Goal: Information Seeking & Learning: Learn about a topic

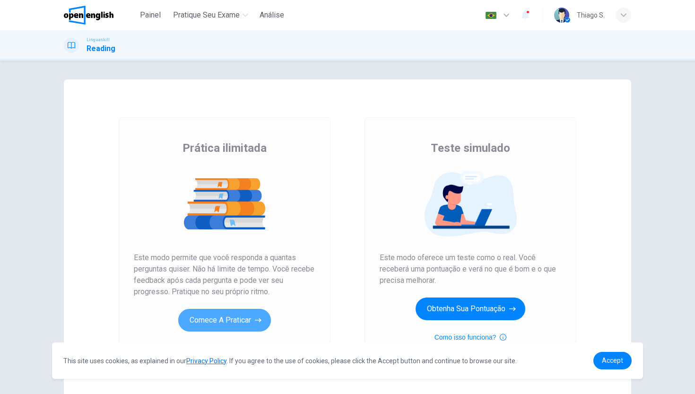
click at [219, 309] on button "Comece a praticar" at bounding box center [224, 320] width 93 height 23
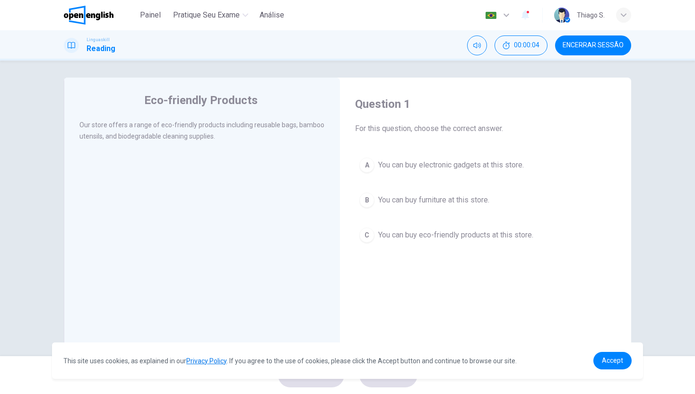
scroll to position [2, 0]
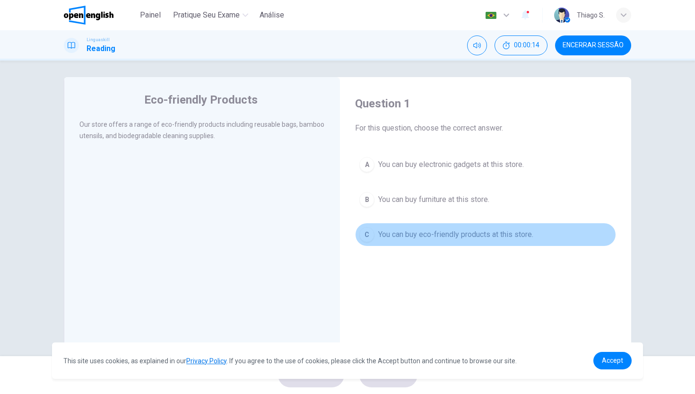
click at [367, 233] on div "C" at bounding box center [367, 234] width 15 height 15
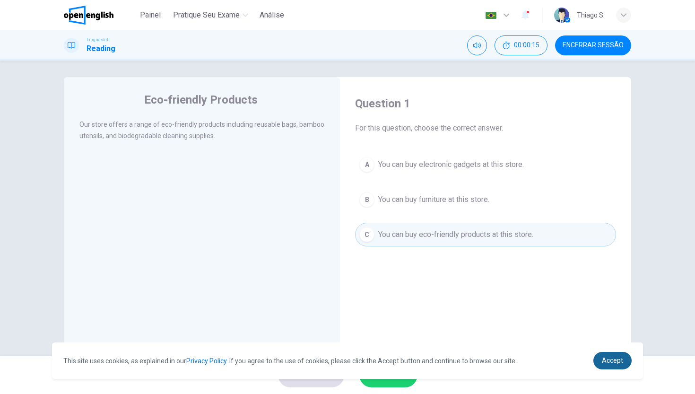
click at [611, 368] on link "Accept" at bounding box center [613, 361] width 38 height 18
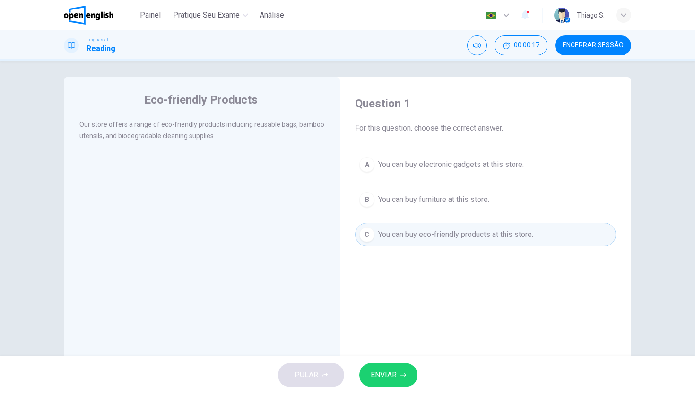
click at [384, 376] on span "ENVIAR" at bounding box center [384, 375] width 26 height 13
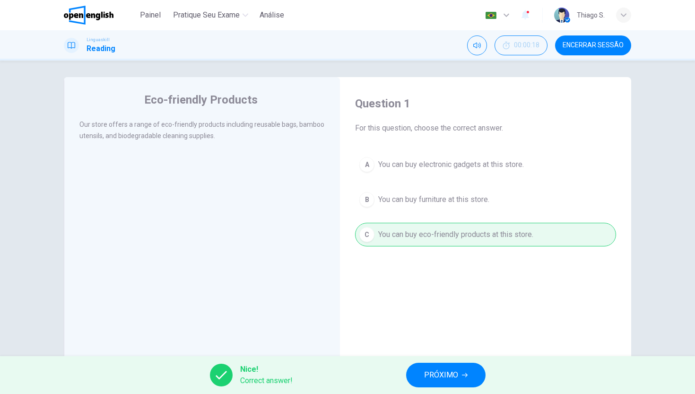
click at [429, 372] on span "PRÓXIMO" at bounding box center [441, 375] width 34 height 13
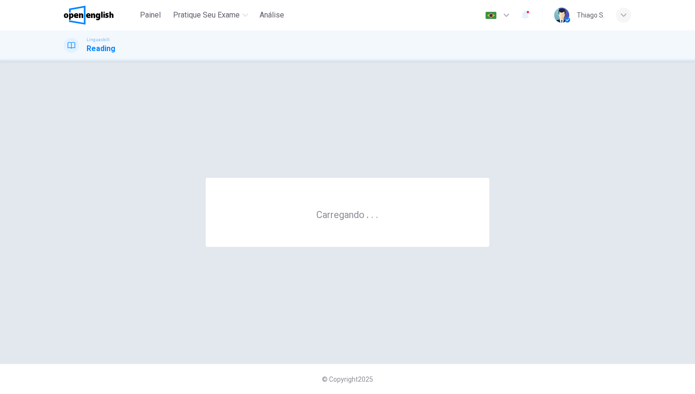
scroll to position [0, 0]
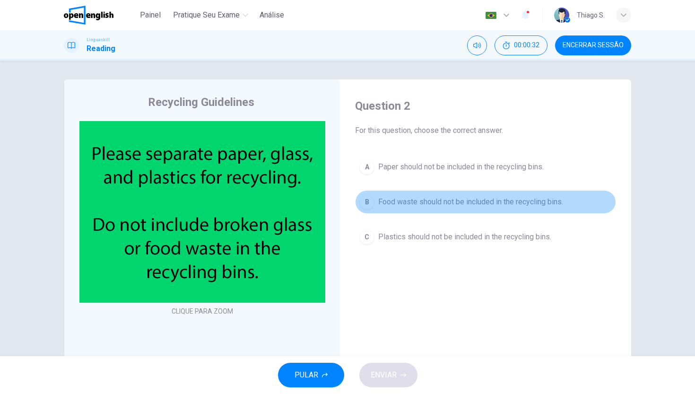
click at [367, 202] on div "B" at bounding box center [367, 201] width 15 height 15
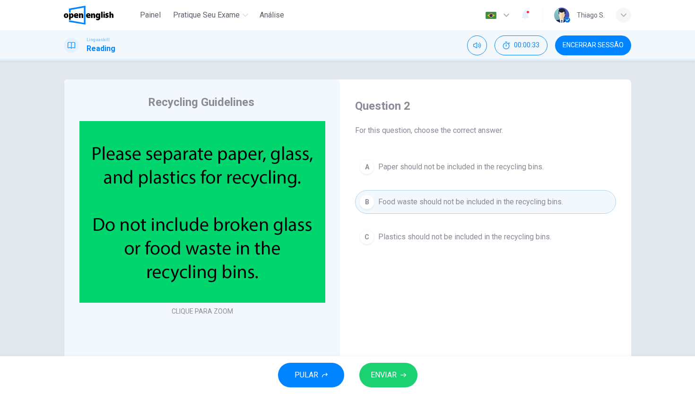
click at [385, 380] on span "ENVIAR" at bounding box center [384, 375] width 26 height 13
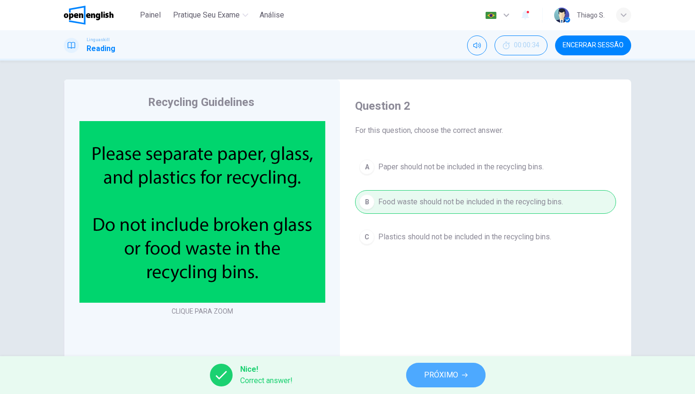
click at [421, 377] on button "PRÓXIMO" at bounding box center [445, 375] width 79 height 25
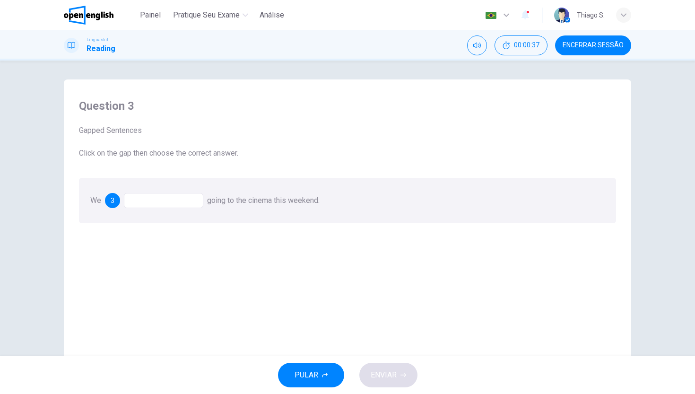
click at [143, 203] on div at bounding box center [163, 200] width 79 height 15
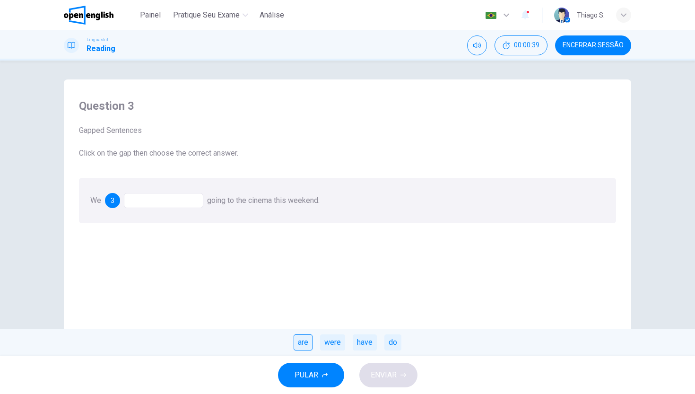
click at [298, 344] on div "are" at bounding box center [303, 342] width 19 height 16
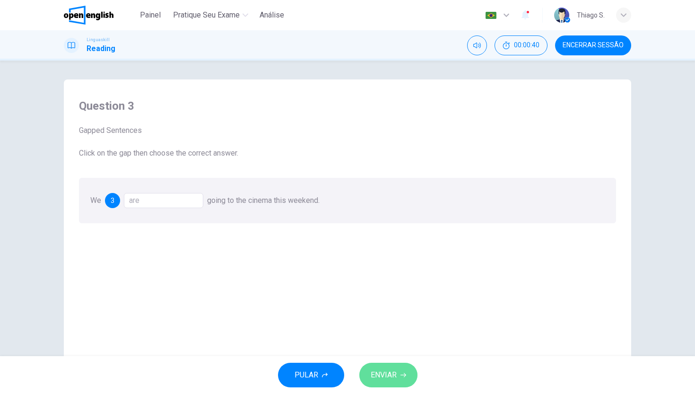
click at [374, 369] on span "ENVIAR" at bounding box center [384, 375] width 26 height 13
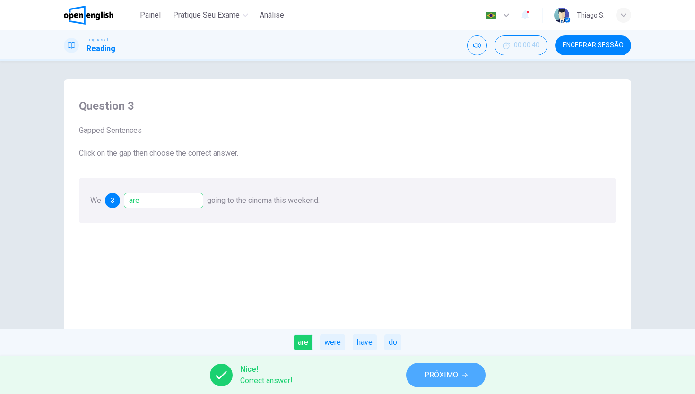
click at [424, 374] on button "PRÓXIMO" at bounding box center [445, 375] width 79 height 25
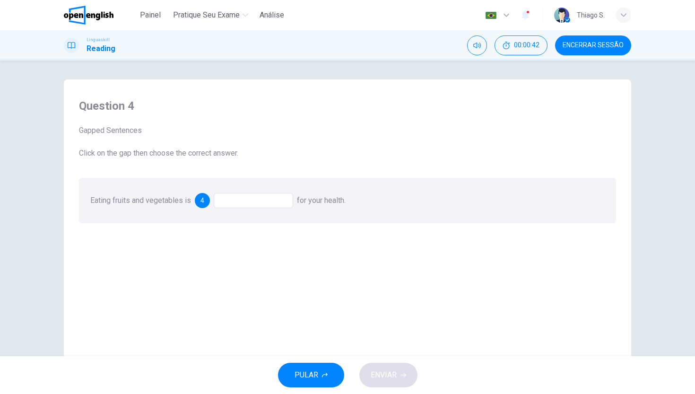
click at [261, 206] on div at bounding box center [253, 200] width 79 height 15
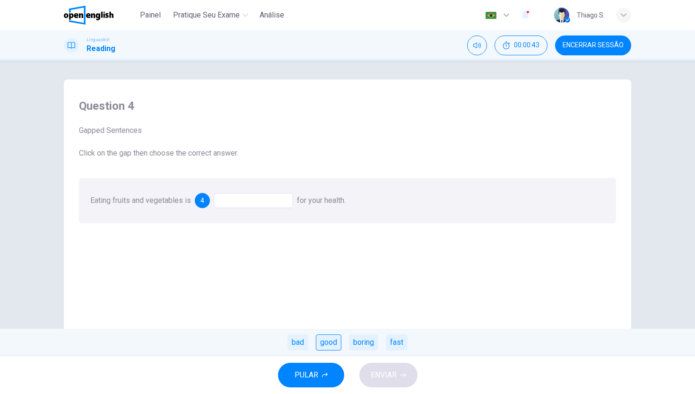
click at [330, 342] on div "good" at bounding box center [329, 342] width 26 height 16
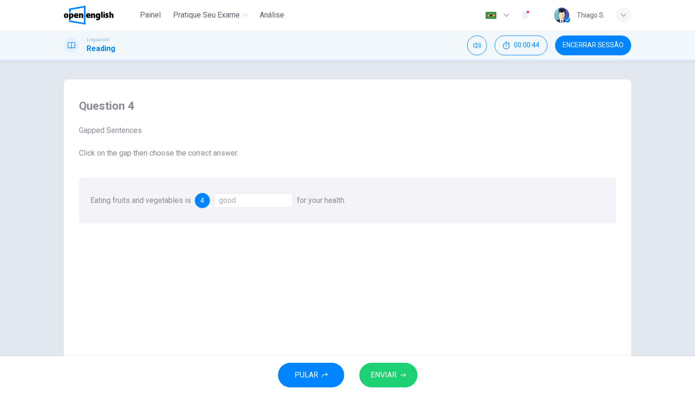
click at [393, 380] on span "ENVIAR" at bounding box center [384, 375] width 26 height 13
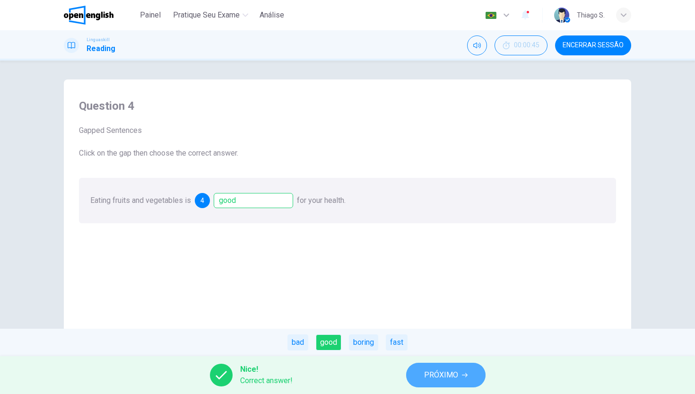
click at [428, 377] on span "PRÓXIMO" at bounding box center [441, 375] width 34 height 13
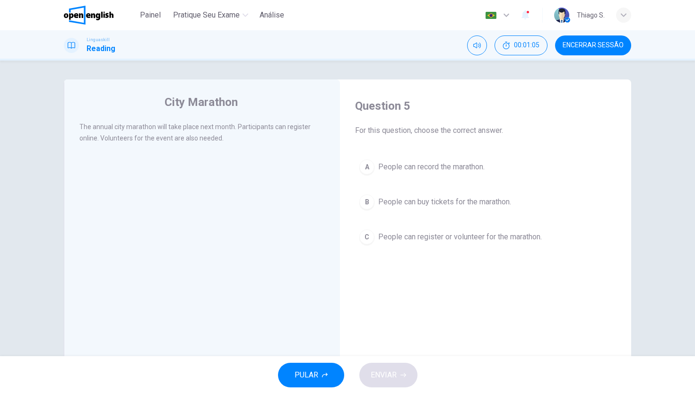
click at [369, 246] on button "C People can register or volunteer for the marathon." at bounding box center [485, 237] width 261 height 24
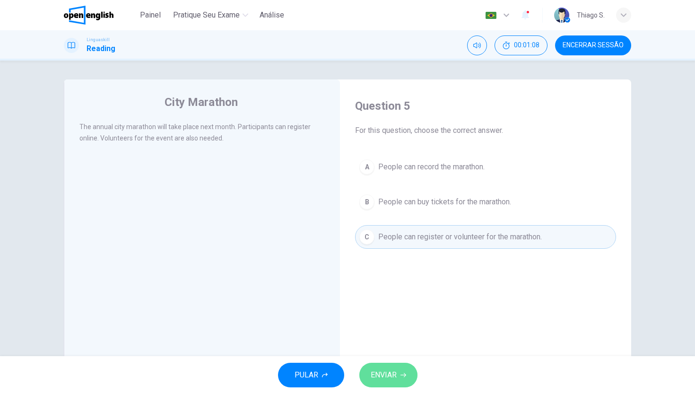
click at [389, 366] on button "ENVIAR" at bounding box center [389, 375] width 58 height 25
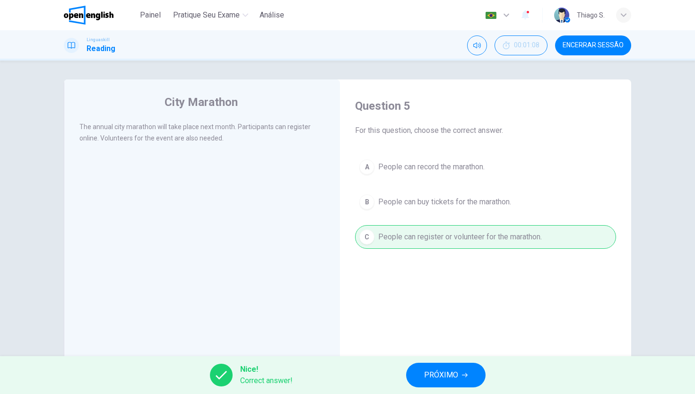
click at [427, 373] on span "PRÓXIMO" at bounding box center [441, 375] width 34 height 13
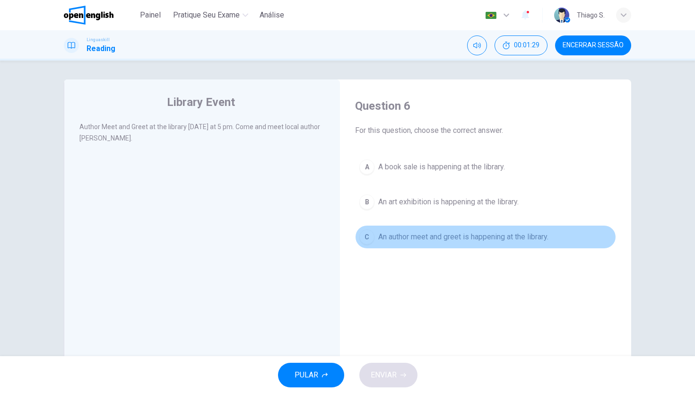
click at [362, 240] on div "C" at bounding box center [367, 236] width 15 height 15
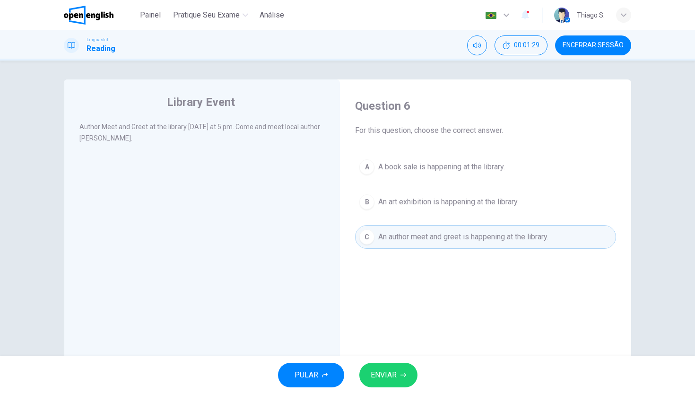
click at [467, 316] on div "Question 6 For this question, choose the correct answer. A A book sale is happe…" at bounding box center [486, 248] width 276 height 319
click at [374, 373] on span "ENVIAR" at bounding box center [384, 375] width 26 height 13
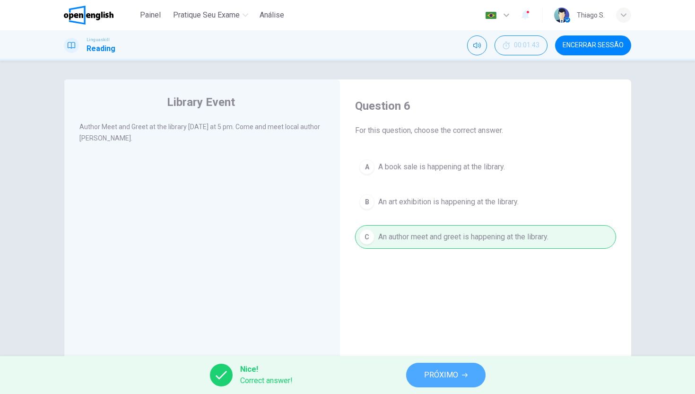
click at [427, 379] on span "PRÓXIMO" at bounding box center [441, 375] width 34 height 13
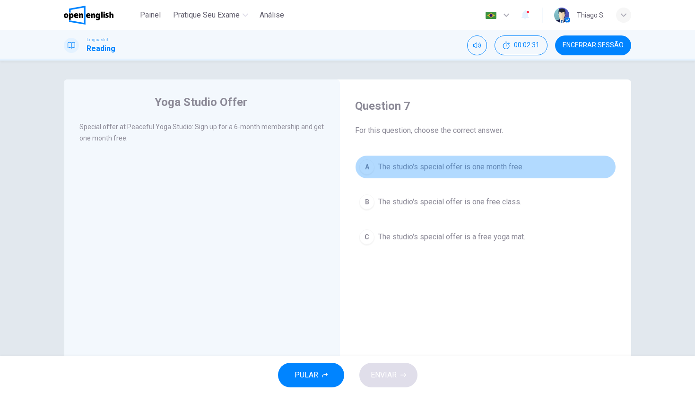
click at [390, 173] on button "A The studio's special offer is one month free." at bounding box center [485, 167] width 261 height 24
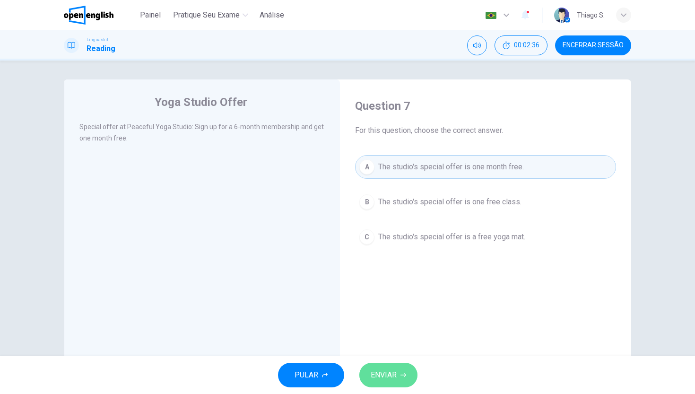
click at [389, 375] on span "ENVIAR" at bounding box center [384, 375] width 26 height 13
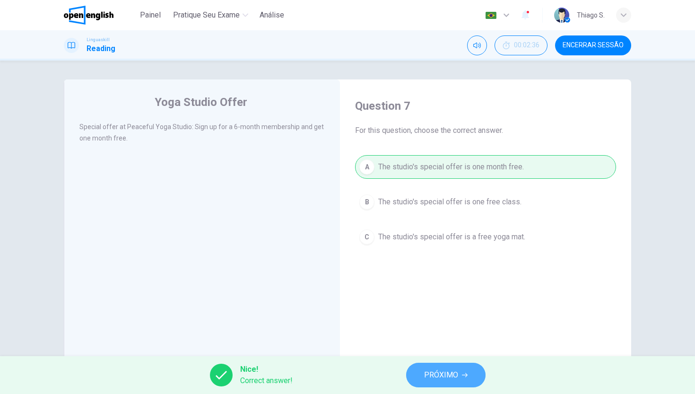
click at [440, 374] on span "PRÓXIMO" at bounding box center [441, 375] width 34 height 13
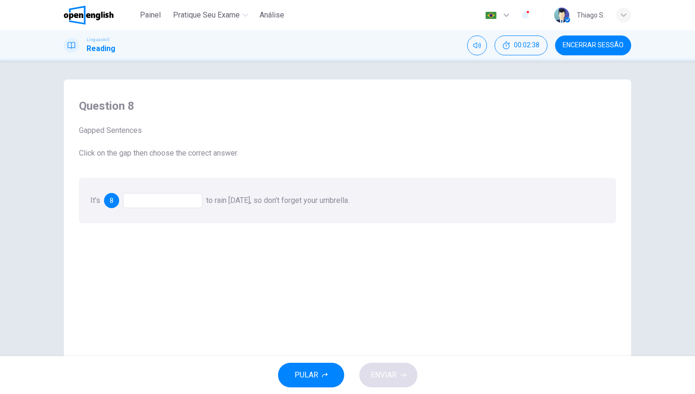
click at [162, 205] on div at bounding box center [162, 200] width 79 height 15
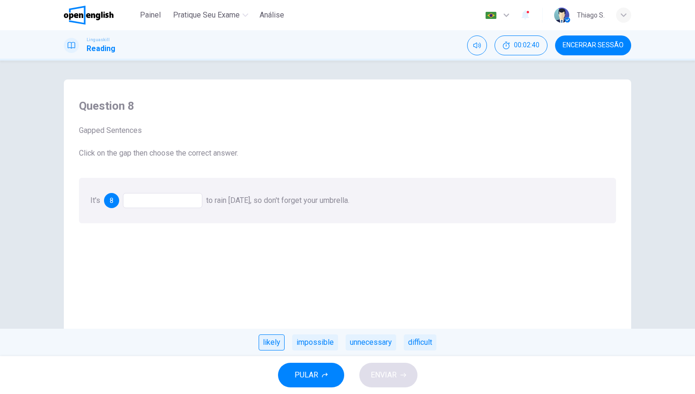
click at [266, 340] on div "likely" at bounding box center [272, 342] width 26 height 16
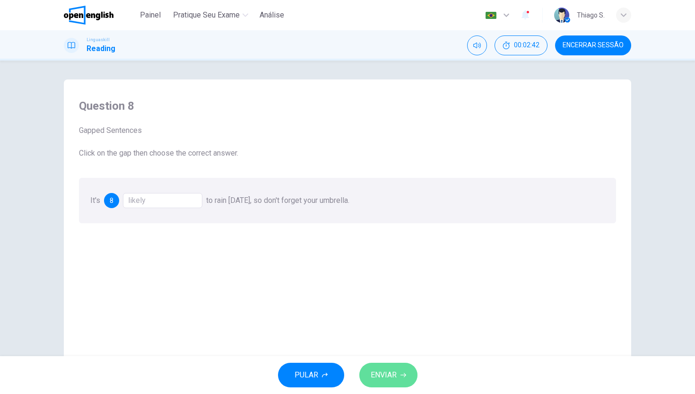
click at [383, 380] on span "ENVIAR" at bounding box center [384, 375] width 26 height 13
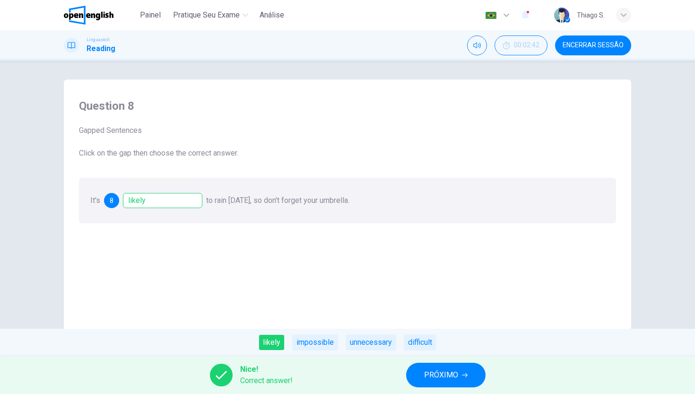
click at [409, 383] on button "PRÓXIMO" at bounding box center [445, 375] width 79 height 25
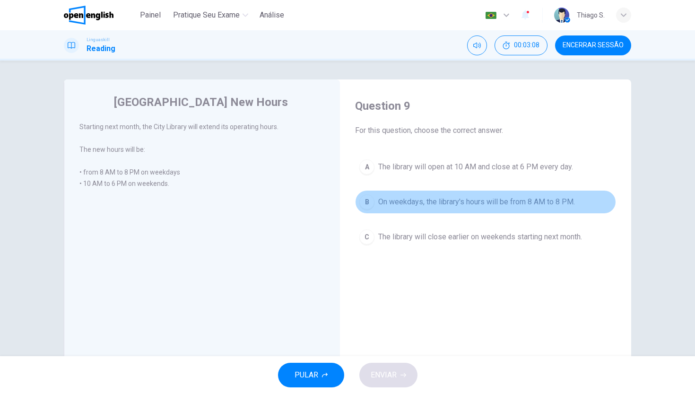
click at [362, 206] on div "B" at bounding box center [367, 201] width 15 height 15
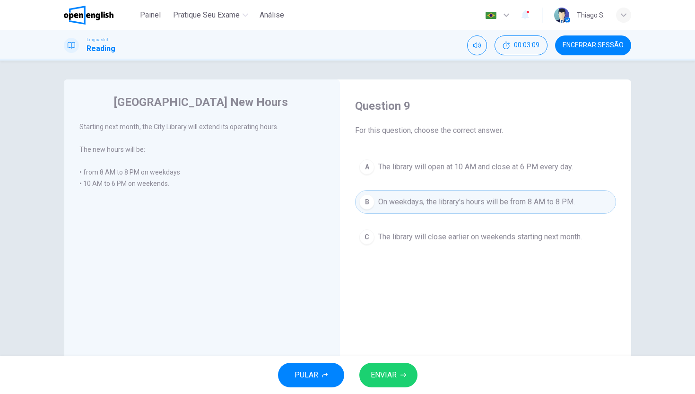
click at [409, 374] on button "ENVIAR" at bounding box center [389, 375] width 58 height 25
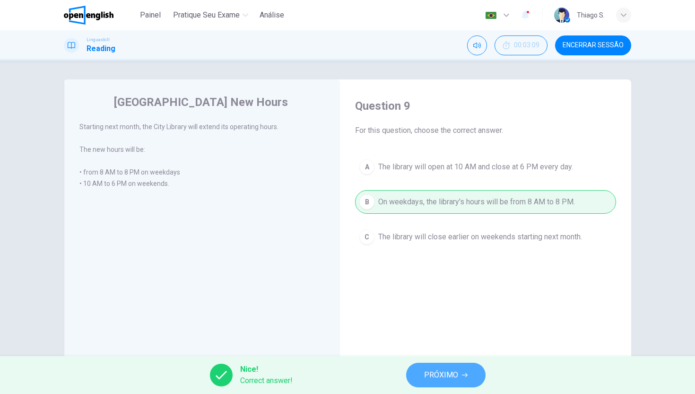
click at [409, 374] on button "PRÓXIMO" at bounding box center [445, 375] width 79 height 25
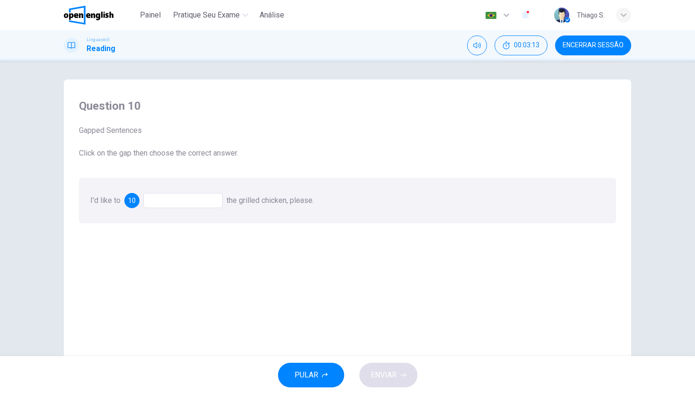
click at [185, 204] on div "I'd like to 10 the grilled chicken, please." at bounding box center [347, 200] width 537 height 45
click at [185, 204] on div at bounding box center [182, 200] width 79 height 15
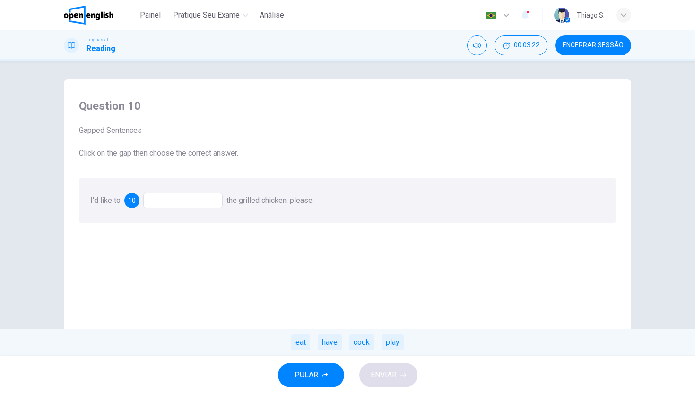
click at [235, 278] on div "Question 10 Gapped Sentences Click on the gap then choose the correct answer. I…" at bounding box center [347, 248] width 553 height 319
click at [194, 203] on div at bounding box center [182, 200] width 79 height 15
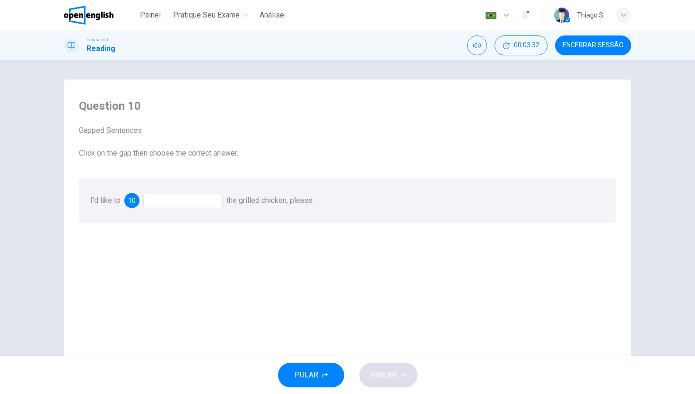
click at [189, 197] on div at bounding box center [182, 200] width 79 height 15
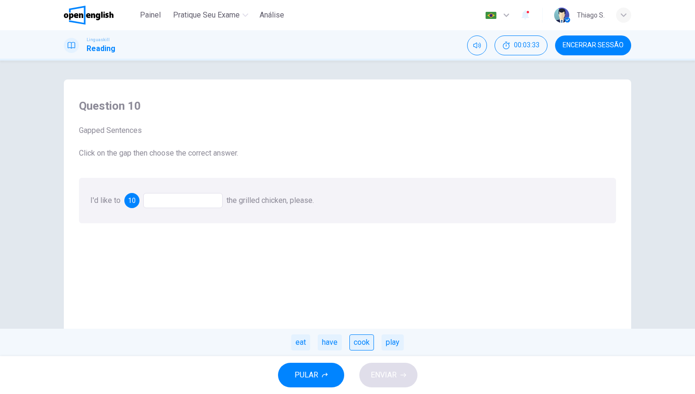
click at [371, 339] on div "cook" at bounding box center [362, 342] width 25 height 16
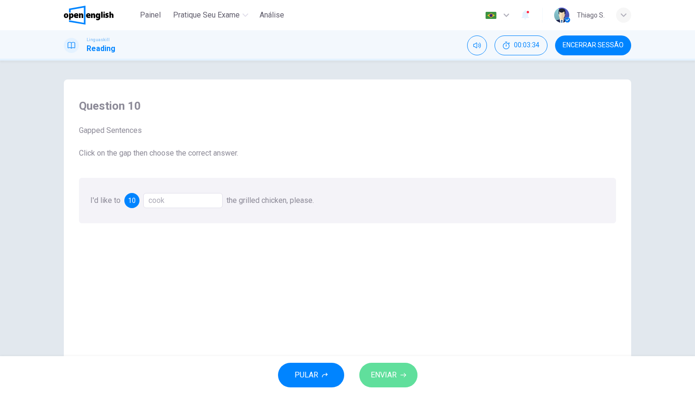
click at [393, 364] on button "ENVIAR" at bounding box center [389, 375] width 58 height 25
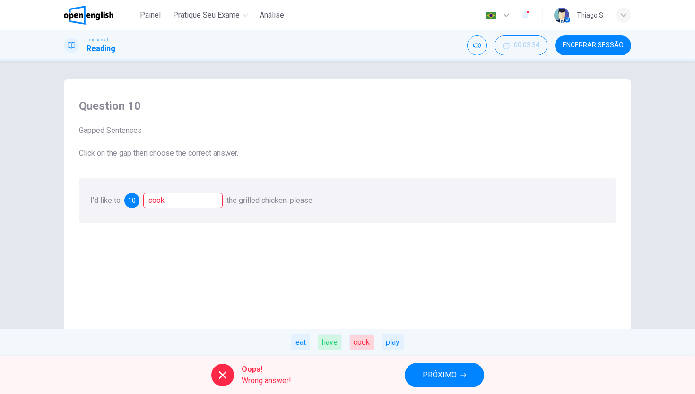
click at [360, 347] on div "cook" at bounding box center [362, 342] width 25 height 16
click at [427, 379] on span "PRÓXIMO" at bounding box center [440, 375] width 34 height 13
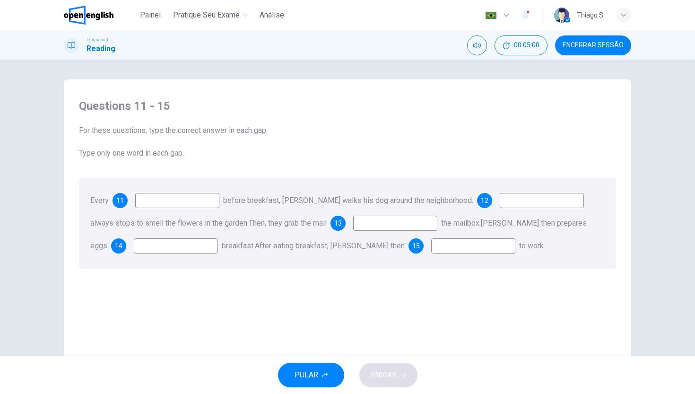
drag, startPoint x: 457, startPoint y: 133, endPoint x: 363, endPoint y: 140, distance: 93.9
click at [366, 143] on div "Questions 11 - 15 For these questions, type the correct answer in each gap Type…" at bounding box center [347, 128] width 537 height 61
click at [162, 201] on input at bounding box center [177, 200] width 84 height 15
drag, startPoint x: 229, startPoint y: 173, endPoint x: 235, endPoint y: 140, distance: 34.1
click at [229, 173] on div "Questions 11 - 15 For these questions, type the correct answer in each gap Type…" at bounding box center [347, 183] width 553 height 189
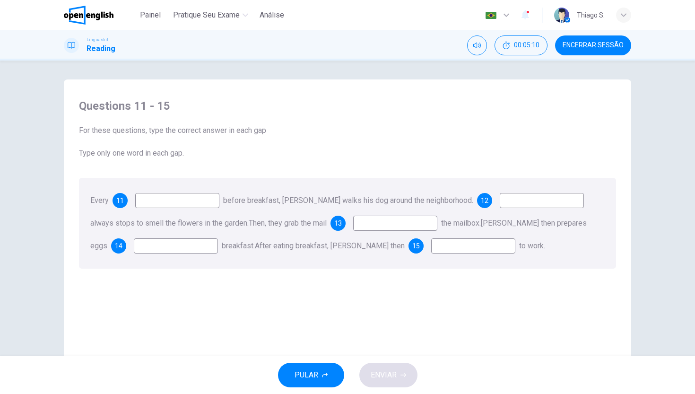
drag, startPoint x: 363, startPoint y: 345, endPoint x: 158, endPoint y: 215, distance: 242.5
click at [158, 215] on div "Questions 11 - 15 For these questions, type the correct answer in each gap Type…" at bounding box center [347, 248] width 553 height 319
click at [140, 201] on input at bounding box center [177, 200] width 84 height 15
type input "****"
click at [518, 202] on input at bounding box center [542, 200] width 84 height 15
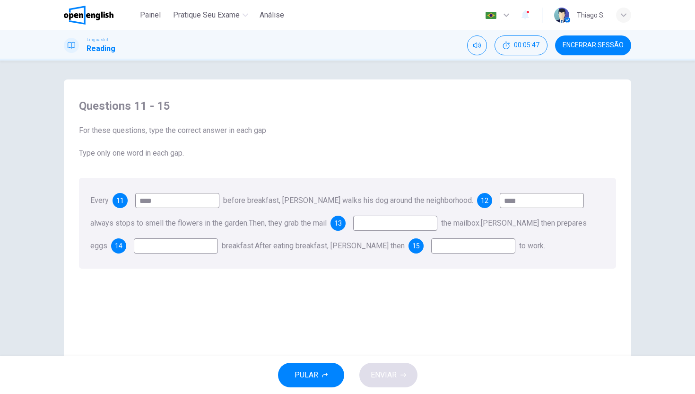
type input "****"
click at [392, 225] on input at bounding box center [395, 223] width 84 height 15
type input "**"
click at [147, 242] on input at bounding box center [176, 245] width 84 height 15
type input "**"
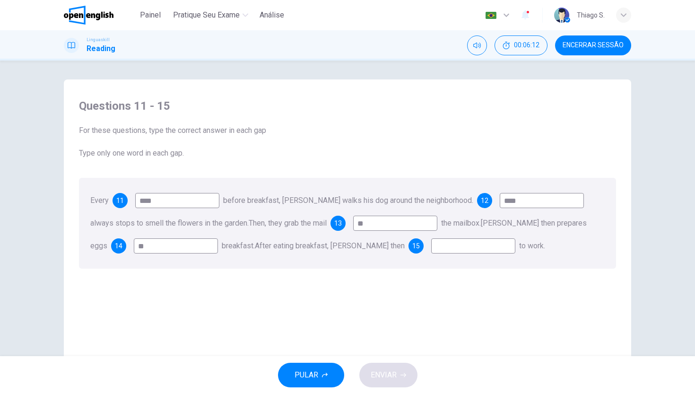
click at [443, 248] on input at bounding box center [473, 245] width 84 height 15
drag, startPoint x: 256, startPoint y: 296, endPoint x: 185, endPoint y: 298, distance: 71.0
click at [253, 296] on div "Questions 11 - 15 For these questions, type the correct answer in each gap Type…" at bounding box center [347, 248] width 553 height 319
click at [142, 104] on h4 "Questions 11 - 15" at bounding box center [347, 105] width 537 height 15
drag, startPoint x: 53, startPoint y: 100, endPoint x: 53, endPoint y: 91, distance: 9.0
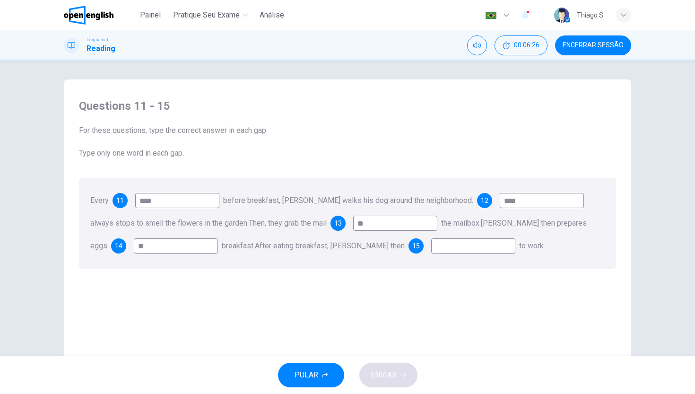
click at [53, 91] on div "Questions 11 - 15 For these questions, type the correct answer in each gap Type…" at bounding box center [348, 243] width 598 height 329
click at [316, 374] on span "PULAR" at bounding box center [307, 375] width 24 height 13
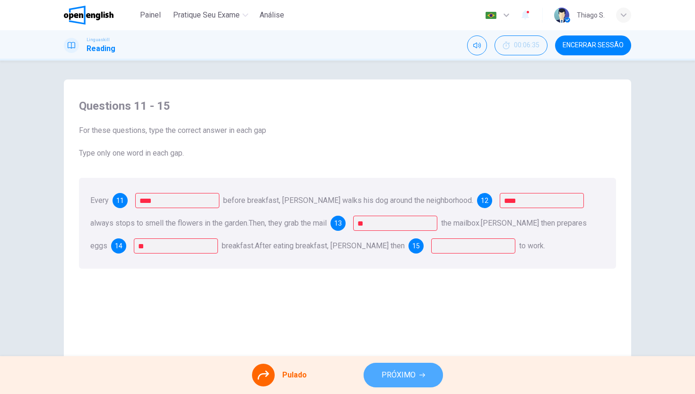
click at [407, 381] on span "PRÓXIMO" at bounding box center [399, 375] width 34 height 13
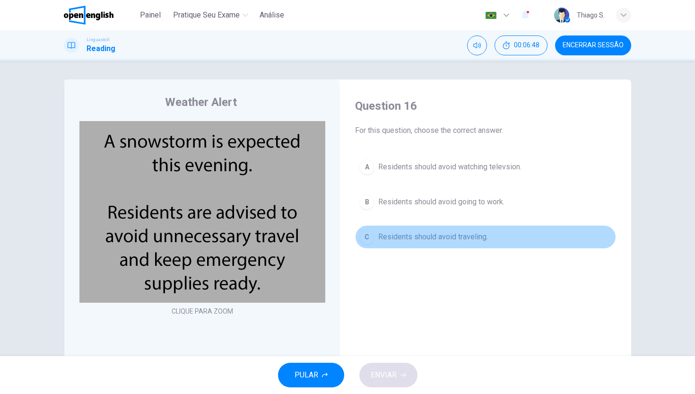
click at [442, 233] on span "Residents should avoid traveling." at bounding box center [433, 236] width 110 height 11
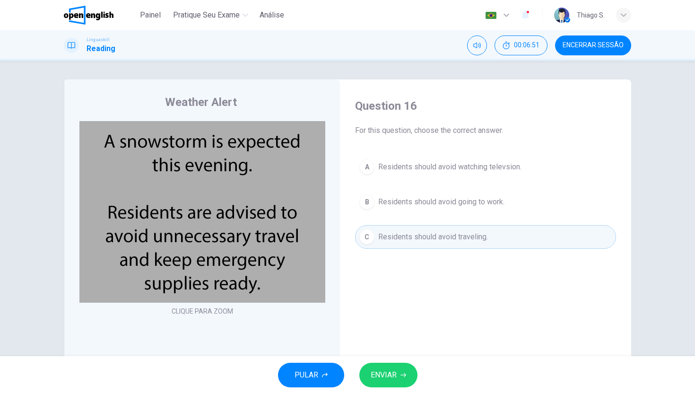
drag, startPoint x: 394, startPoint y: 388, endPoint x: 389, endPoint y: 382, distance: 7.4
click at [389, 382] on div "PULAR ENVIAR" at bounding box center [347, 375] width 695 height 38
click at [388, 381] on span "ENVIAR" at bounding box center [384, 375] width 26 height 13
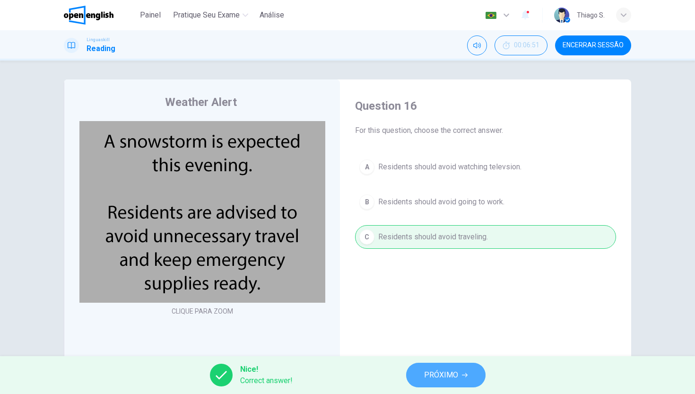
click at [437, 367] on button "PRÓXIMO" at bounding box center [445, 375] width 79 height 25
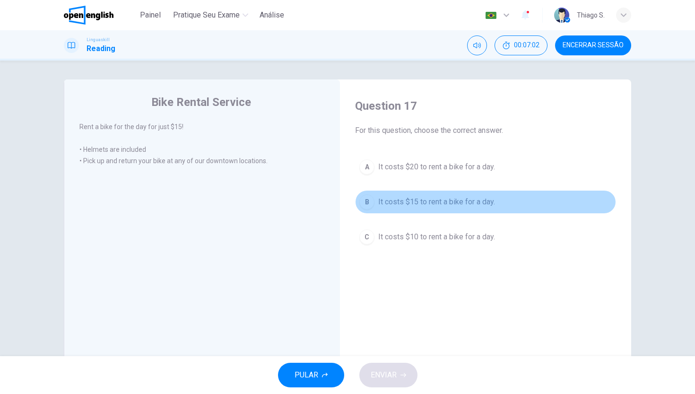
click at [371, 200] on div "B" at bounding box center [367, 201] width 15 height 15
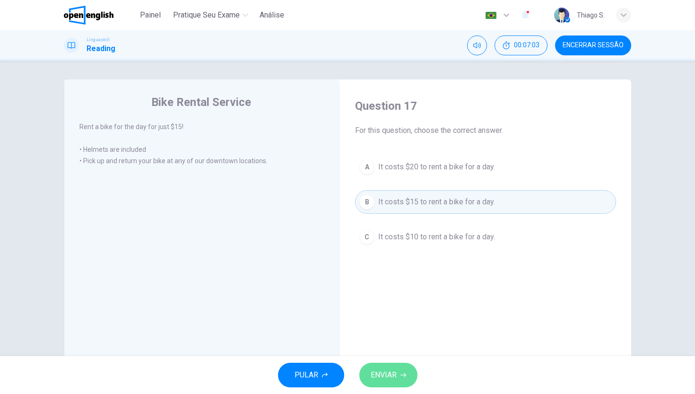
click at [394, 379] on span "ENVIAR" at bounding box center [384, 375] width 26 height 13
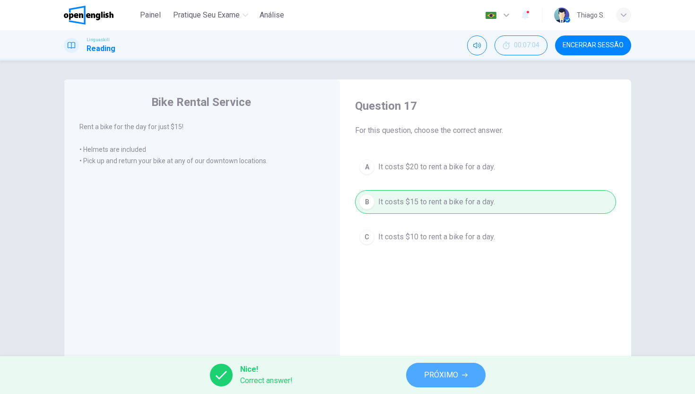
click at [428, 370] on span "PRÓXIMO" at bounding box center [441, 375] width 34 height 13
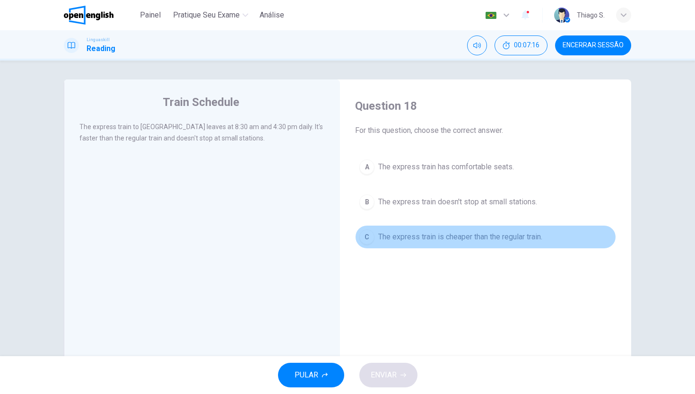
click at [386, 230] on button "C The express train is cheaper than the regular train." at bounding box center [485, 237] width 261 height 24
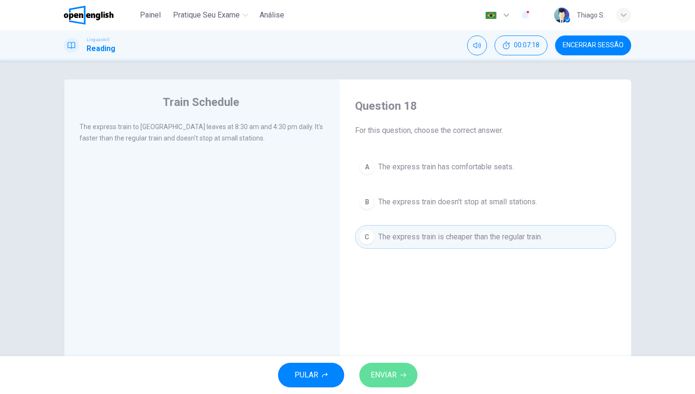
click at [388, 375] on span "ENVIAR" at bounding box center [384, 375] width 26 height 13
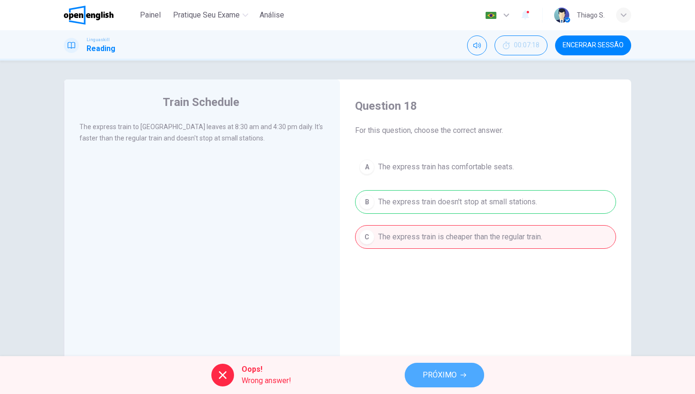
click at [439, 371] on span "PRÓXIMO" at bounding box center [440, 375] width 34 height 13
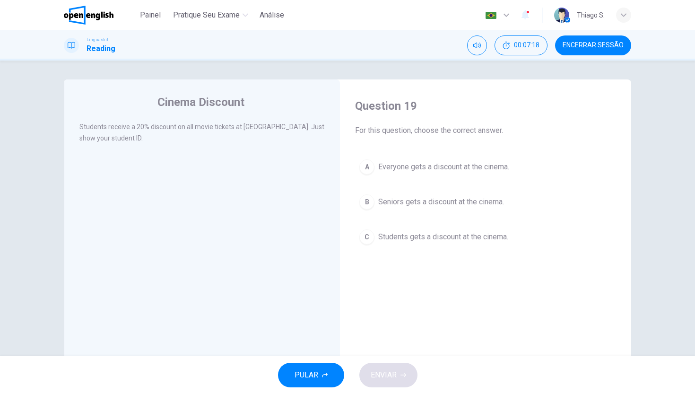
click at [439, 367] on div "PULAR ENVIAR" at bounding box center [347, 375] width 695 height 38
click at [435, 366] on div "PULAR ENVIAR" at bounding box center [347, 375] width 695 height 38
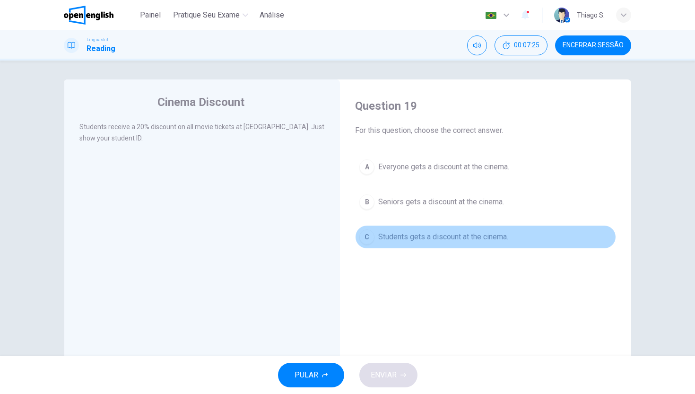
click at [464, 235] on span "Students gets a discount at the cinema." at bounding box center [443, 236] width 130 height 11
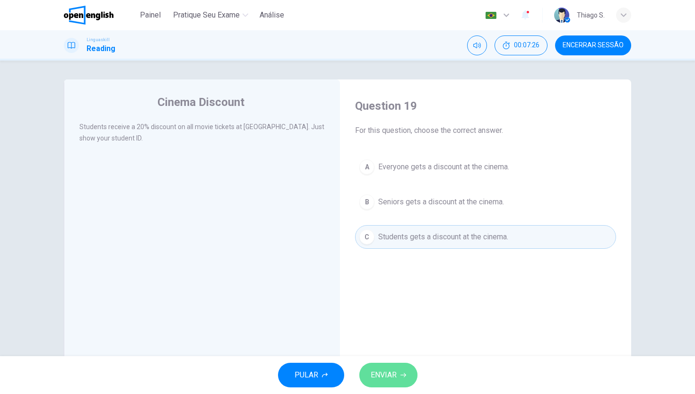
click at [385, 377] on span "ENVIAR" at bounding box center [384, 375] width 26 height 13
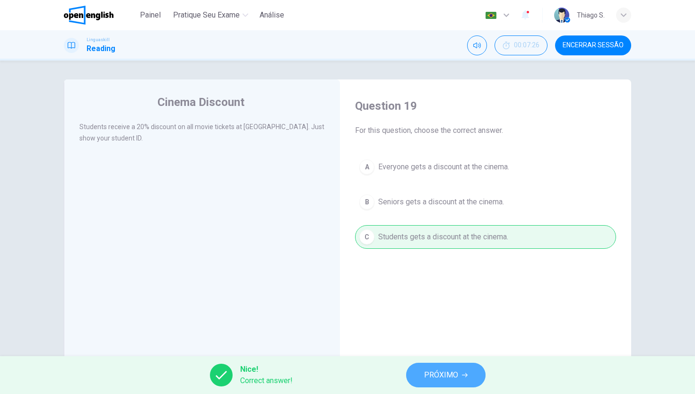
click at [469, 379] on button "PRÓXIMO" at bounding box center [445, 375] width 79 height 25
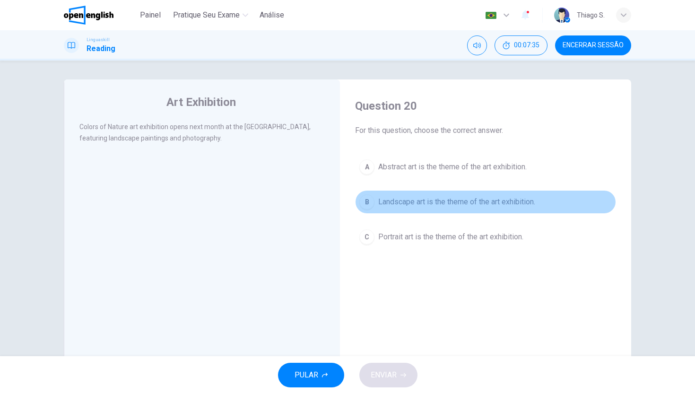
click at [458, 197] on span "Landscape art is the theme of the art exhibition." at bounding box center [456, 201] width 157 height 11
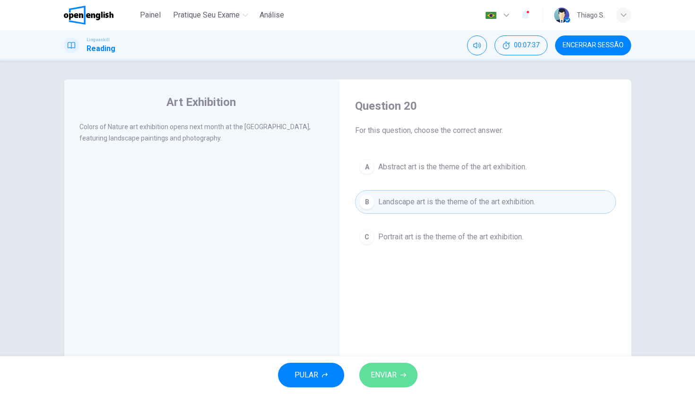
click at [386, 369] on span "ENVIAR" at bounding box center [384, 375] width 26 height 13
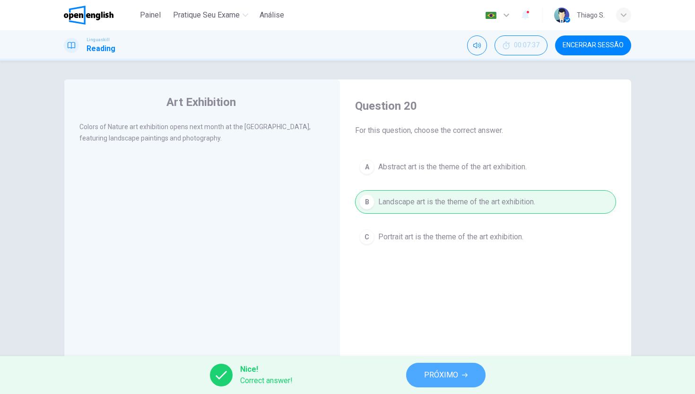
click at [437, 376] on span "PRÓXIMO" at bounding box center [441, 375] width 34 height 13
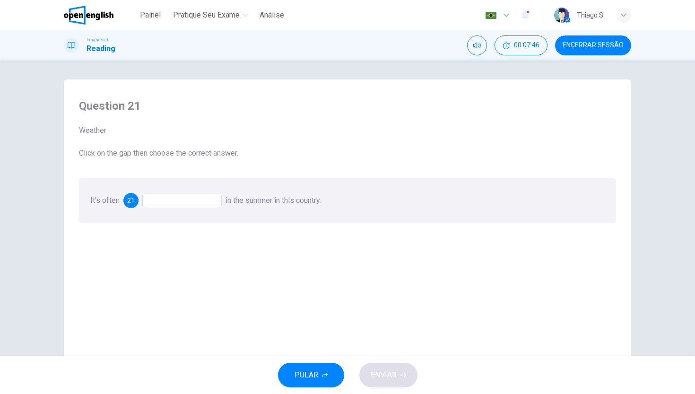
click at [136, 201] on div "21" at bounding box center [130, 200] width 15 height 15
click at [135, 201] on span "21" at bounding box center [131, 200] width 8 height 7
click at [294, 365] on button "PULAR" at bounding box center [311, 375] width 66 height 25
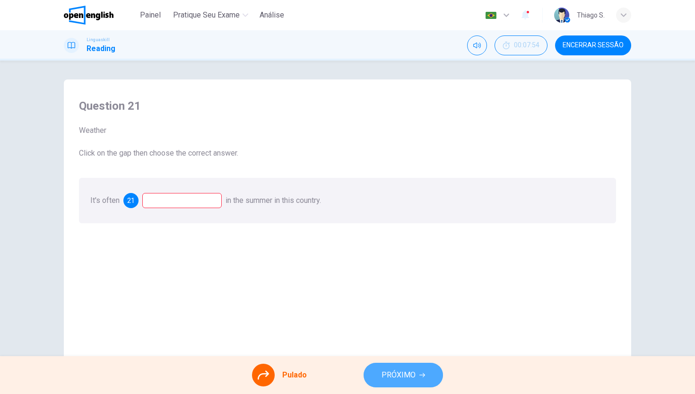
click at [397, 381] on span "PRÓXIMO" at bounding box center [399, 375] width 34 height 13
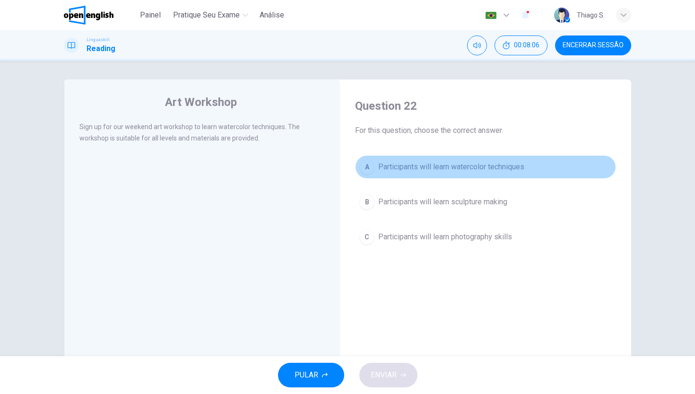
click at [483, 164] on span "Participants will learn watercolor techniques" at bounding box center [451, 166] width 146 height 11
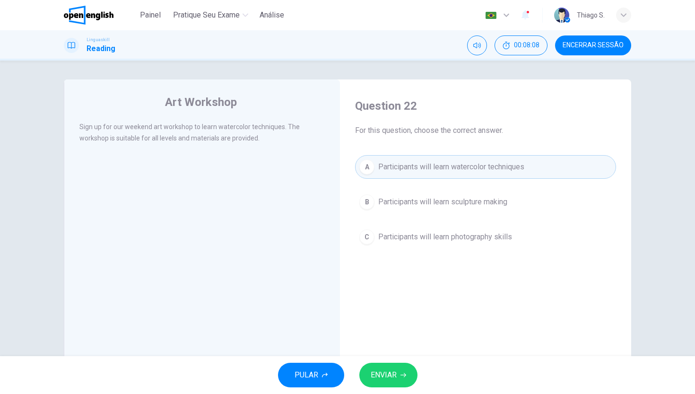
click at [388, 361] on div "PULAR ENVIAR" at bounding box center [347, 375] width 695 height 38
click at [388, 392] on div "PULAR ENVIAR" at bounding box center [347, 375] width 695 height 38
click at [388, 373] on span "ENVIAR" at bounding box center [384, 375] width 26 height 13
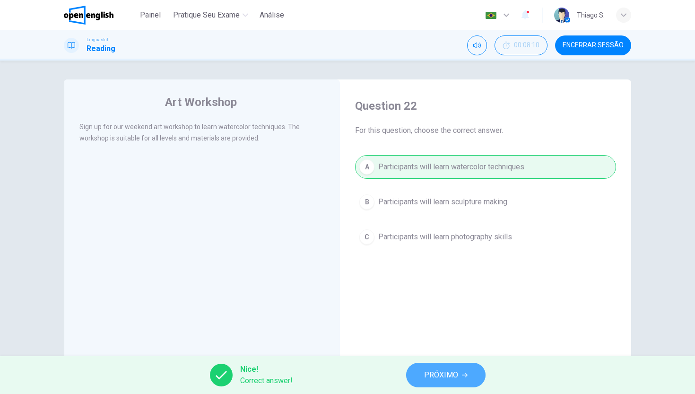
click at [441, 374] on span "PRÓXIMO" at bounding box center [441, 375] width 34 height 13
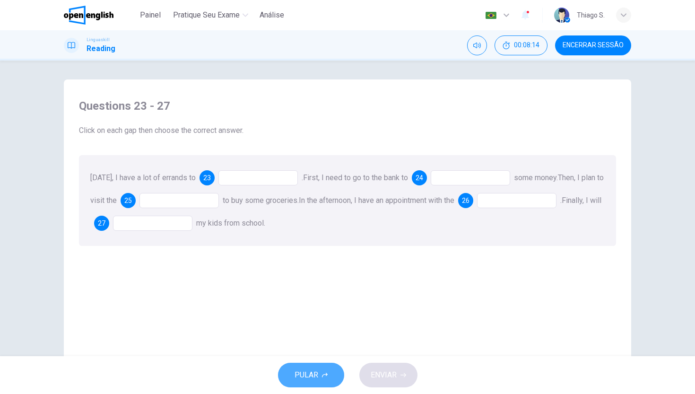
click at [308, 370] on span "PULAR" at bounding box center [307, 375] width 24 height 13
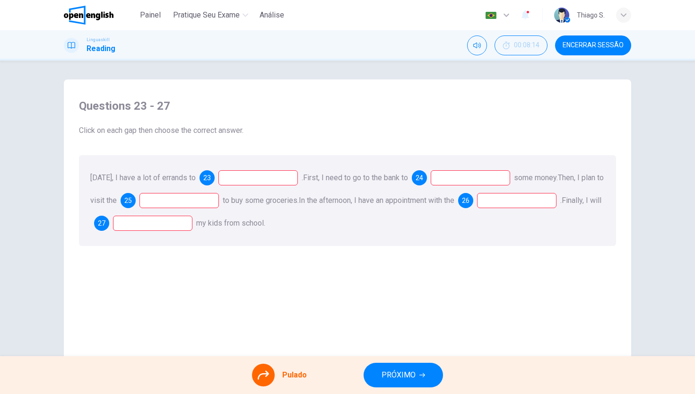
click at [453, 380] on div "Pulado PRÓXIMO" at bounding box center [347, 375] width 695 height 38
click at [409, 371] on span "PRÓXIMO" at bounding box center [399, 375] width 34 height 13
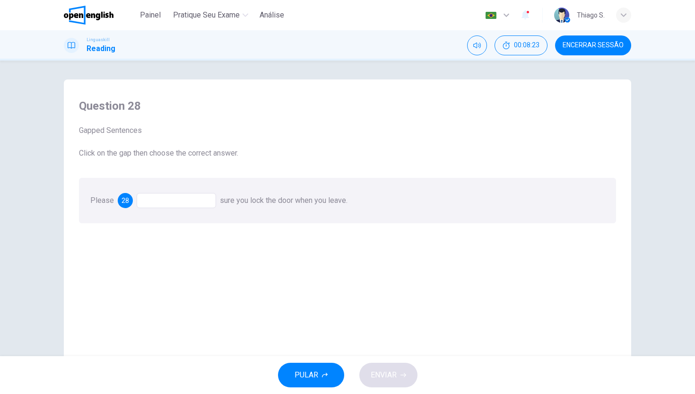
click at [299, 371] on span "PULAR" at bounding box center [307, 375] width 24 height 13
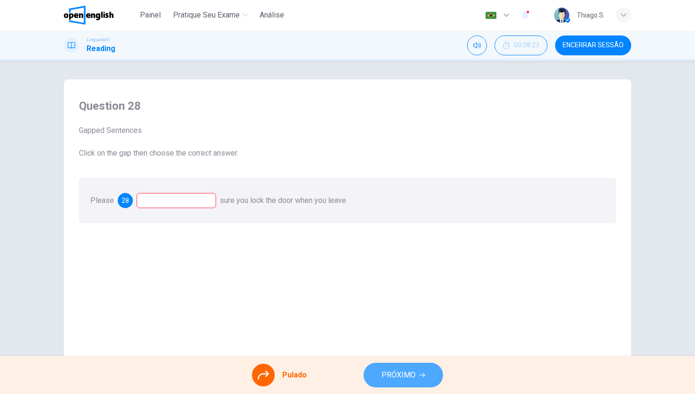
click at [398, 366] on button "PRÓXIMO" at bounding box center [403, 375] width 79 height 25
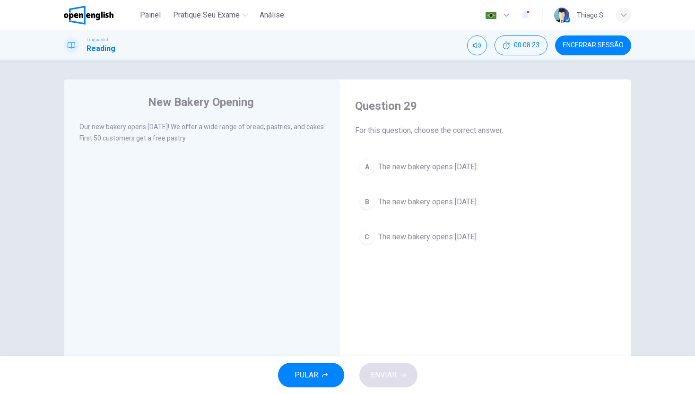
click at [312, 374] on span "PULAR" at bounding box center [307, 375] width 24 height 13
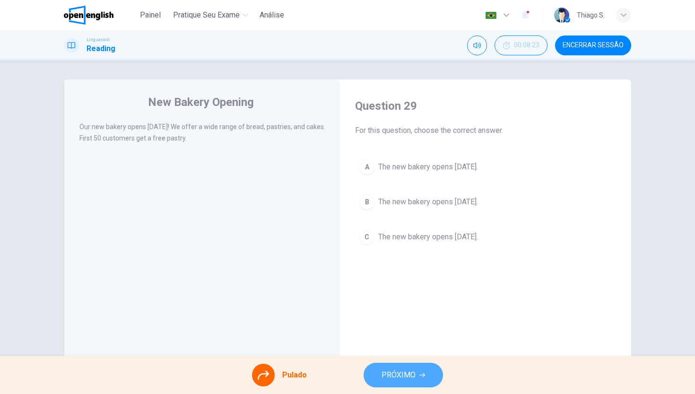
drag, startPoint x: 430, startPoint y: 365, endPoint x: 407, endPoint y: 370, distance: 23.4
click at [407, 370] on button "PRÓXIMO" at bounding box center [403, 375] width 79 height 25
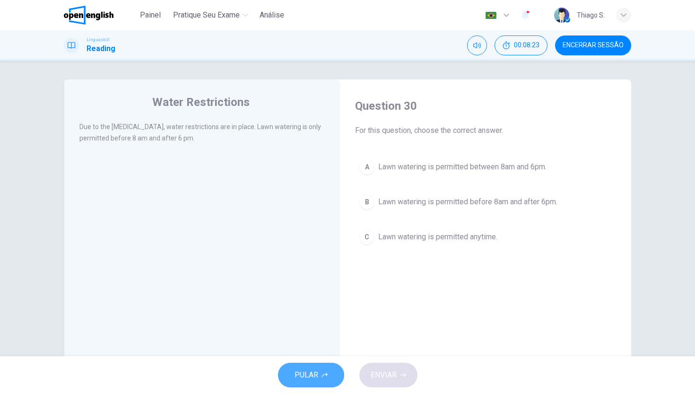
drag, startPoint x: 297, startPoint y: 376, endPoint x: 305, endPoint y: 376, distance: 8.0
click at [297, 376] on span "PULAR" at bounding box center [307, 375] width 24 height 13
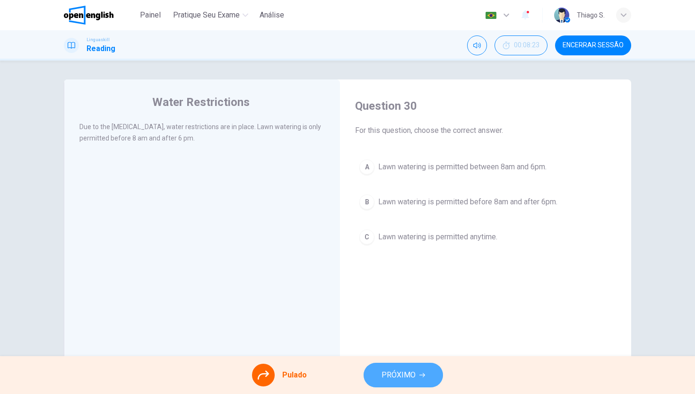
click at [410, 372] on span "PRÓXIMO" at bounding box center [399, 375] width 34 height 13
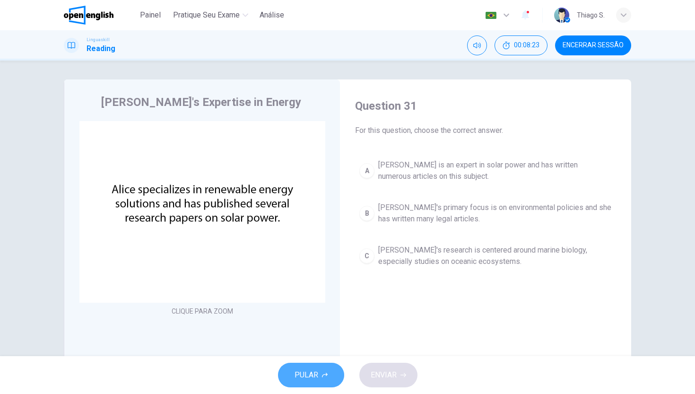
drag, startPoint x: 293, startPoint y: 374, endPoint x: 308, endPoint y: 374, distance: 14.2
click at [293, 374] on button "PULAR" at bounding box center [311, 375] width 66 height 25
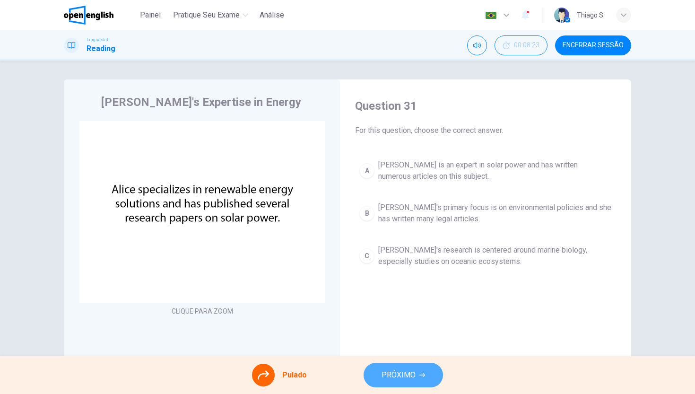
click at [398, 380] on span "PRÓXIMO" at bounding box center [399, 375] width 34 height 13
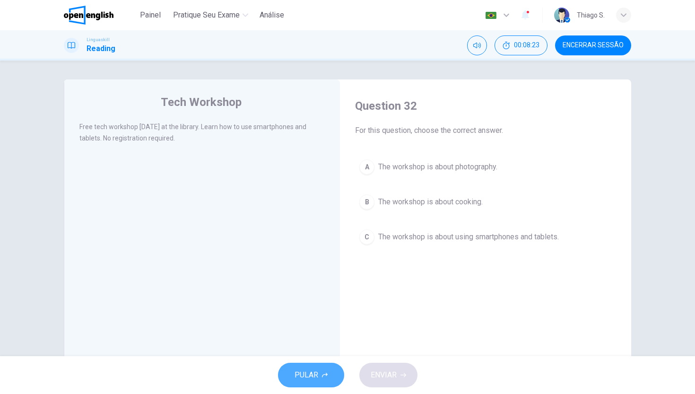
click at [322, 376] on button "PULAR" at bounding box center [311, 375] width 66 height 25
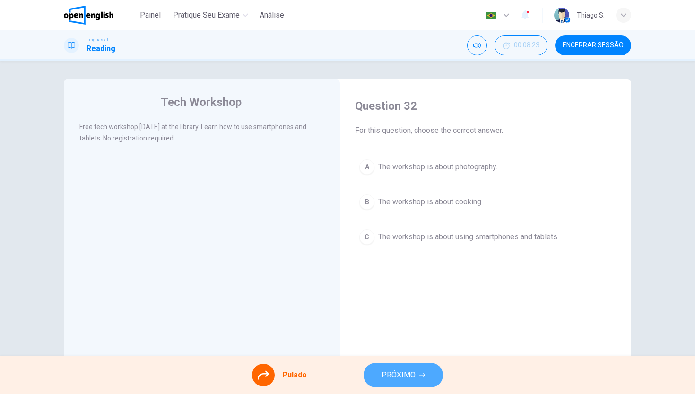
click at [409, 368] on button "PRÓXIMO" at bounding box center [403, 375] width 79 height 25
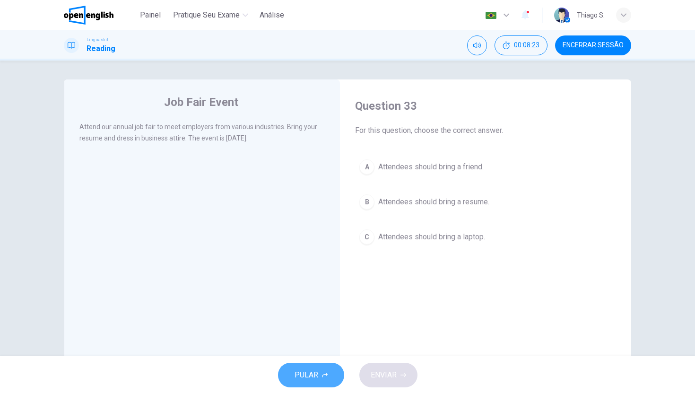
click at [318, 373] on span "PULAR" at bounding box center [307, 375] width 24 height 13
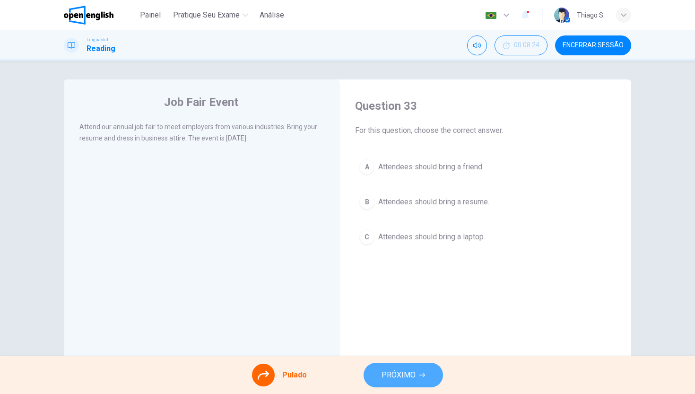
click at [422, 372] on button "PRÓXIMO" at bounding box center [403, 375] width 79 height 25
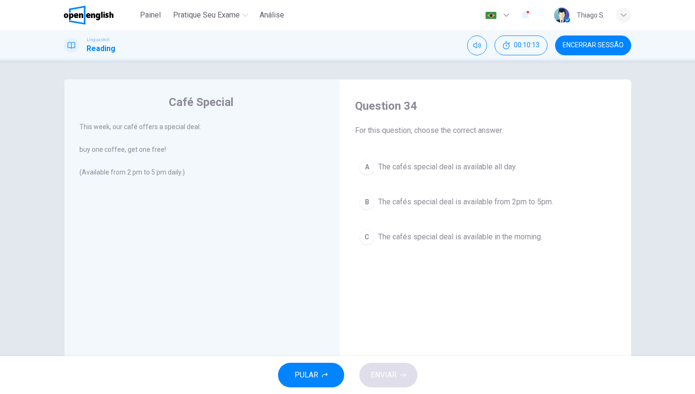
click at [601, 44] on span "Encerrar Sessão" at bounding box center [593, 46] width 61 height 8
